Goal: Transaction & Acquisition: Purchase product/service

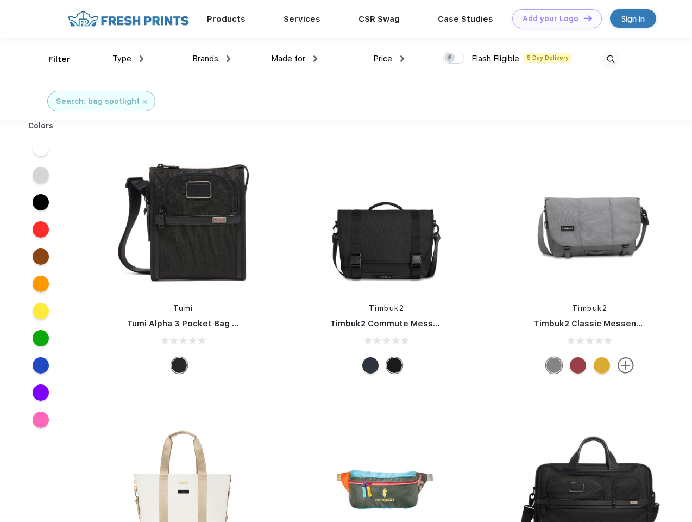
click at [553, 18] on link "Add your Logo Design Tool" at bounding box center [558, 18] width 90 height 19
click at [0, 0] on div "Design Tool" at bounding box center [0, 0] width 0 height 0
click at [583, 18] on link "Add your Logo Design Tool" at bounding box center [558, 18] width 90 height 19
click at [52, 59] on div "Filter" at bounding box center [59, 59] width 22 height 13
click at [128, 59] on span "Type" at bounding box center [122, 59] width 19 height 10
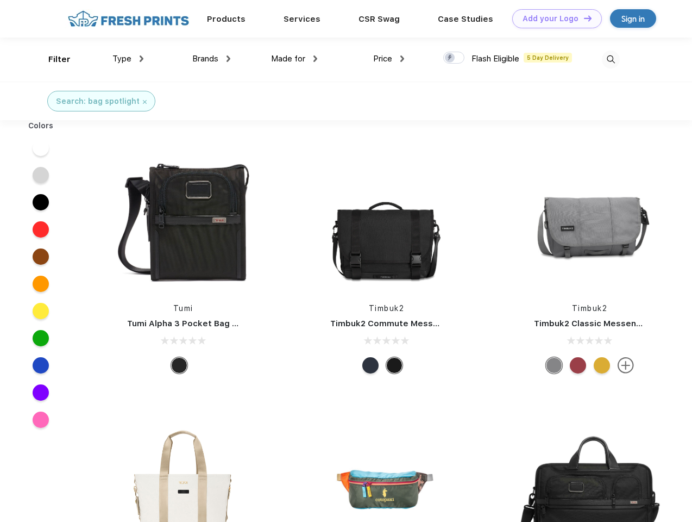
click at [211, 59] on span "Brands" at bounding box center [205, 59] width 26 height 10
click at [295, 59] on span "Made for" at bounding box center [288, 59] width 34 height 10
click at [389, 59] on span "Price" at bounding box center [382, 59] width 19 height 10
click at [454, 58] on div at bounding box center [453, 58] width 21 height 12
click at [451, 58] on input "checkbox" at bounding box center [446, 54] width 7 height 7
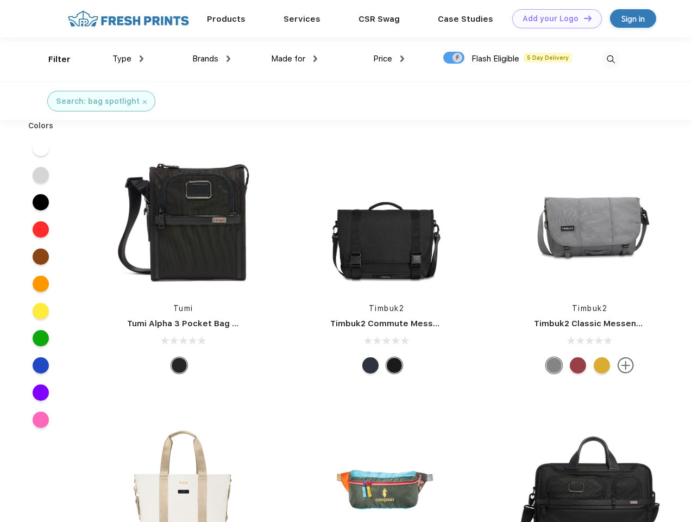
click at [611, 59] on img at bounding box center [611, 60] width 18 height 18
